Goal: Information Seeking & Learning: Understand process/instructions

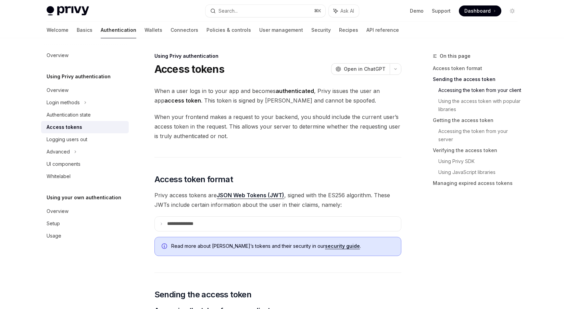
scroll to position [271, 0]
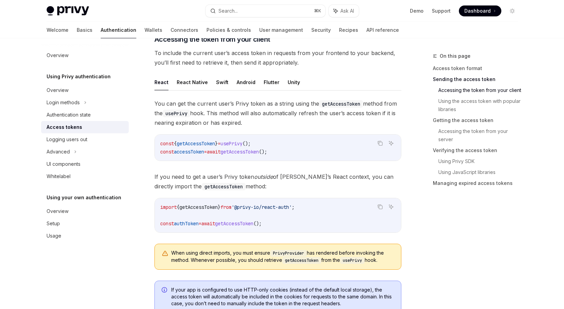
click at [215, 145] on span "getAccessToken" at bounding box center [196, 144] width 38 height 6
drag, startPoint x: 215, startPoint y: 145, endPoint x: 219, endPoint y: 159, distance: 14.9
click at [215, 145] on span "getAccessToken" at bounding box center [196, 144] width 38 height 6
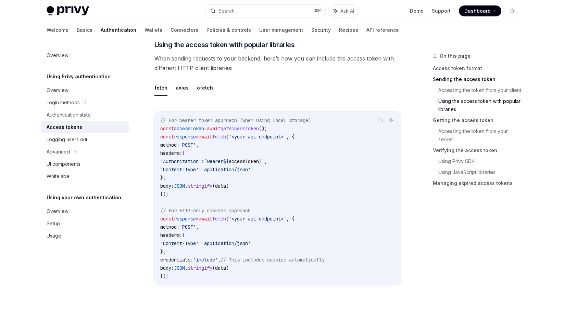
scroll to position [562, 0]
click at [78, 106] on div "Login methods" at bounding box center [63, 103] width 33 height 8
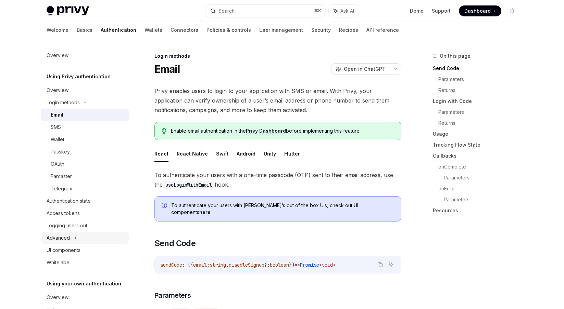
click at [76, 237] on div "Advanced" at bounding box center [85, 238] width 88 height 12
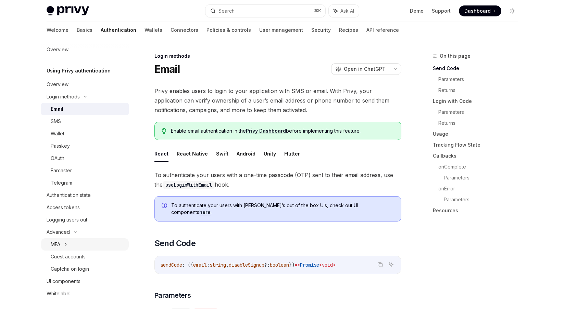
scroll to position [11, 0]
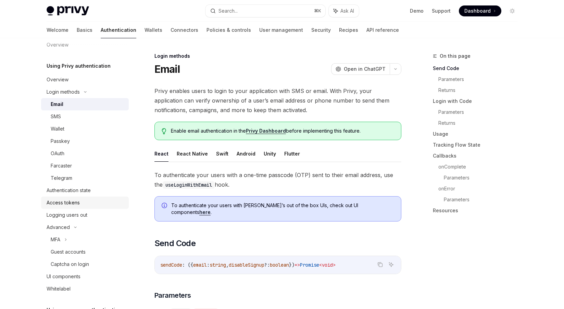
click at [73, 202] on div "Access tokens" at bounding box center [63, 203] width 33 height 8
type textarea "*"
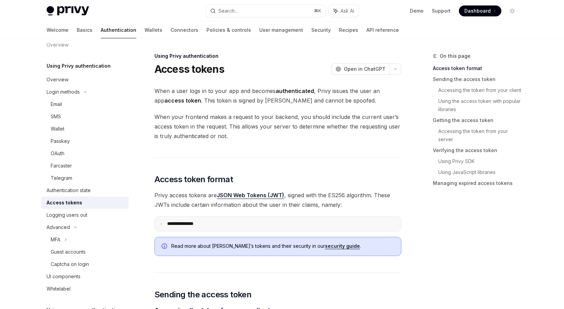
click at [214, 223] on summary "**********" at bounding box center [278, 224] width 246 height 14
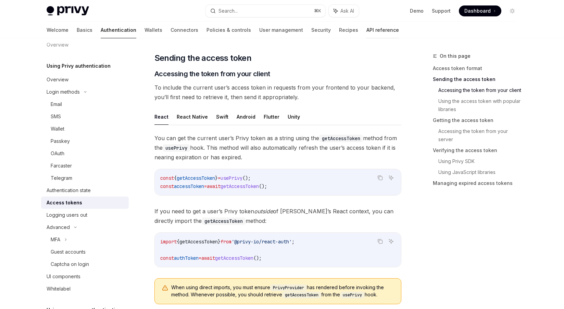
scroll to position [464, 0]
